Goal: Consume media (video, audio)

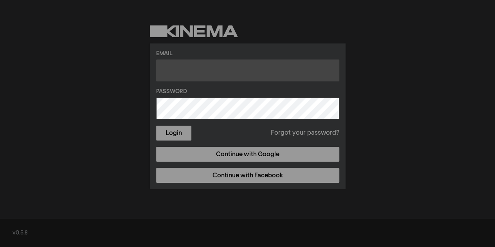
click at [196, 72] on input "text" at bounding box center [247, 70] width 183 height 22
type input "[EMAIL_ADDRESS][DOMAIN_NAME]"
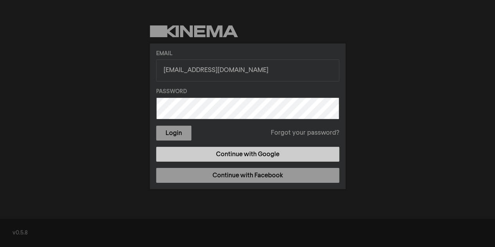
click at [214, 150] on link "Continue with Google" at bounding box center [247, 154] width 183 height 15
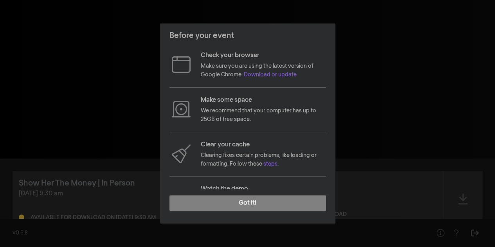
click at [261, 66] on p "Make sure you are using the latest version of Google Chrome. Download or update" at bounding box center [263, 71] width 125 height 18
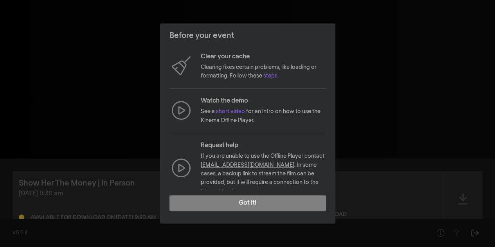
scroll to position [88, 0]
click at [272, 77] on link "steps" at bounding box center [270, 76] width 14 height 5
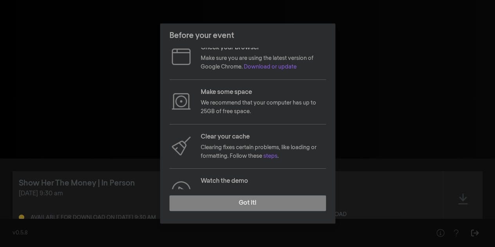
scroll to position [0, 0]
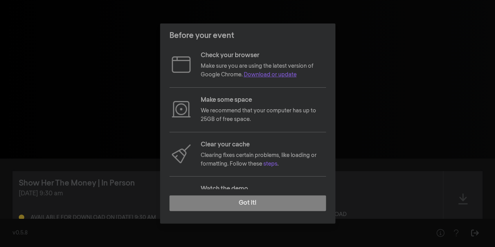
click at [263, 74] on link "Download or update" at bounding box center [270, 74] width 53 height 5
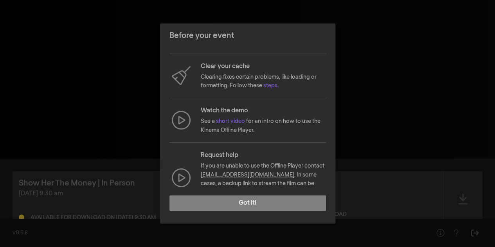
scroll to position [89, 0]
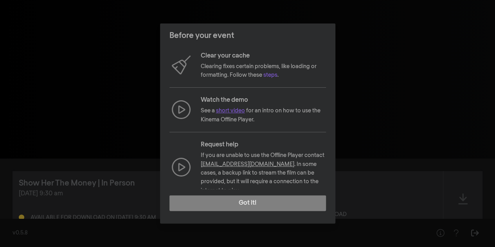
click at [240, 110] on link "short video" at bounding box center [230, 110] width 29 height 5
click at [234, 108] on link "short video" at bounding box center [230, 110] width 29 height 5
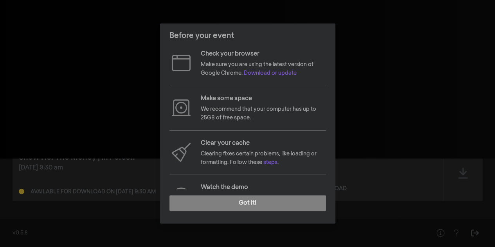
scroll to position [0, 0]
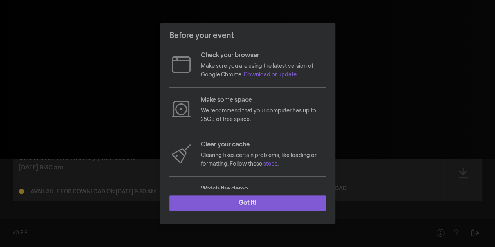
click at [248, 202] on button "Got it!" at bounding box center [247, 203] width 157 height 16
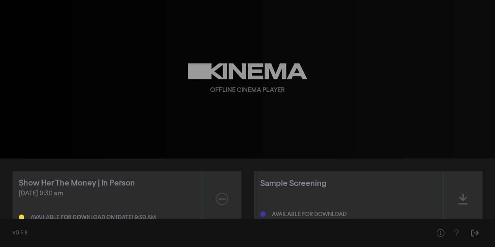
click at [279, 213] on div "Available for download" at bounding box center [309, 214] width 75 height 5
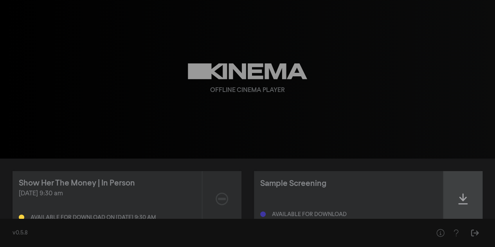
click at [466, 194] on icon at bounding box center [462, 199] width 9 height 13
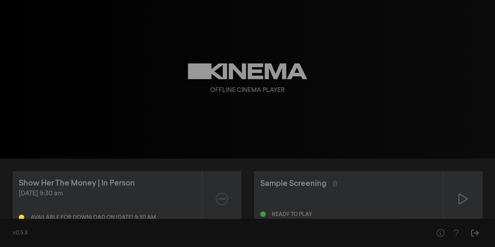
click at [283, 212] on div "Ready to play" at bounding box center [292, 214] width 40 height 5
click at [265, 211] on div at bounding box center [266, 213] width 12 height 5
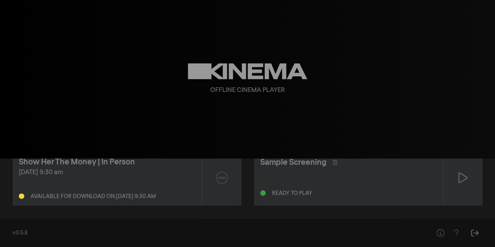
scroll to position [22, 0]
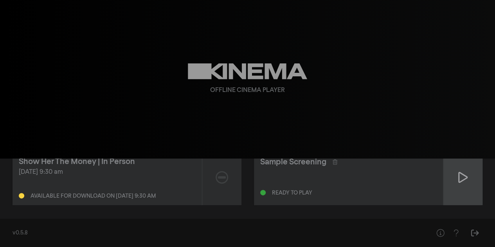
click at [460, 177] on icon at bounding box center [462, 177] width 9 height 13
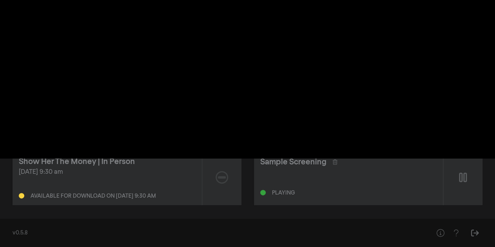
scroll to position [0, 0]
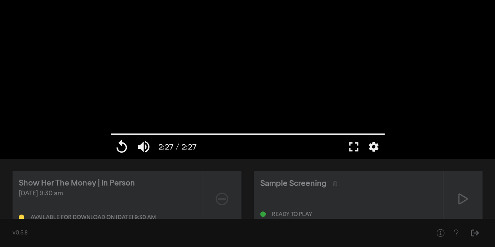
type input "147.146"
